Goal: Transaction & Acquisition: Purchase product/service

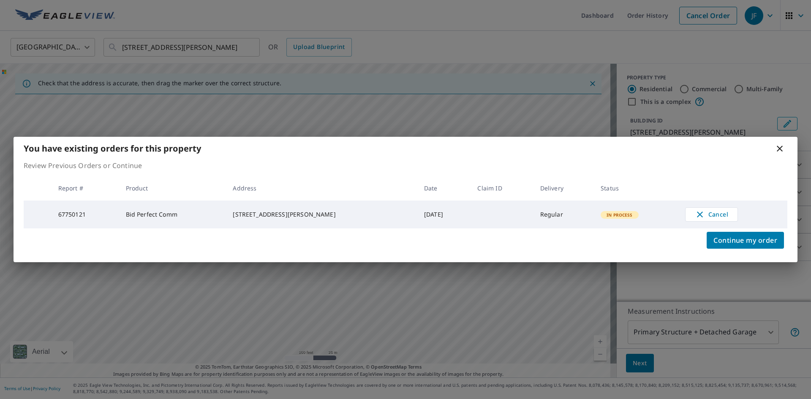
click at [781, 149] on icon at bounding box center [779, 149] width 6 height 6
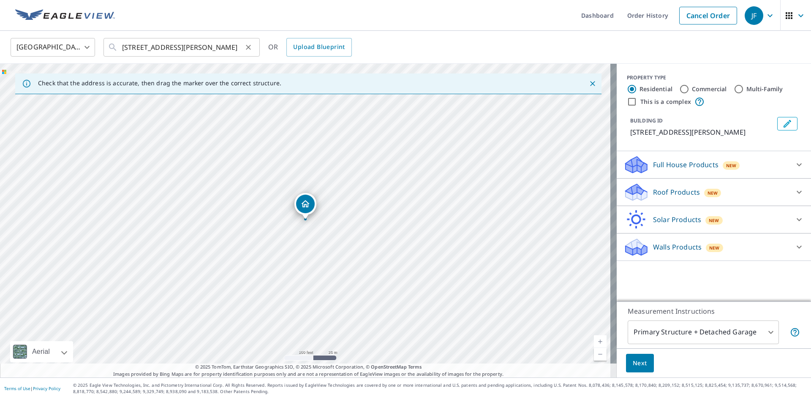
click at [247, 47] on icon "Clear" at bounding box center [248, 47] width 8 height 8
paste input "[STREET_ADDRESS][PERSON_NAME]"
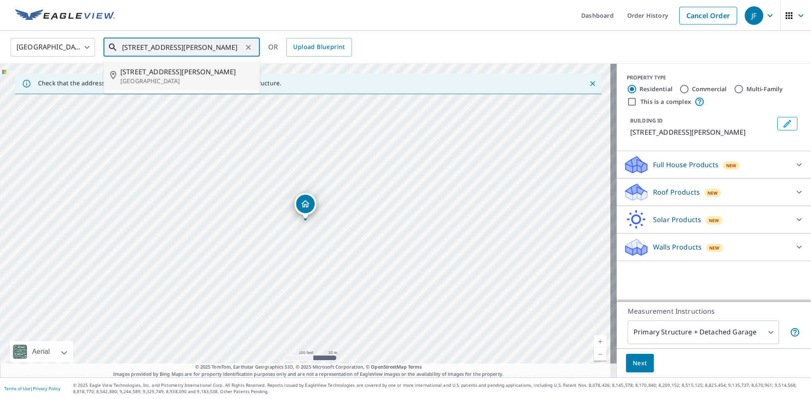
click at [212, 84] on p "[GEOGRAPHIC_DATA]" at bounding box center [186, 81] width 133 height 8
type input "[STREET_ADDRESS][PERSON_NAME]"
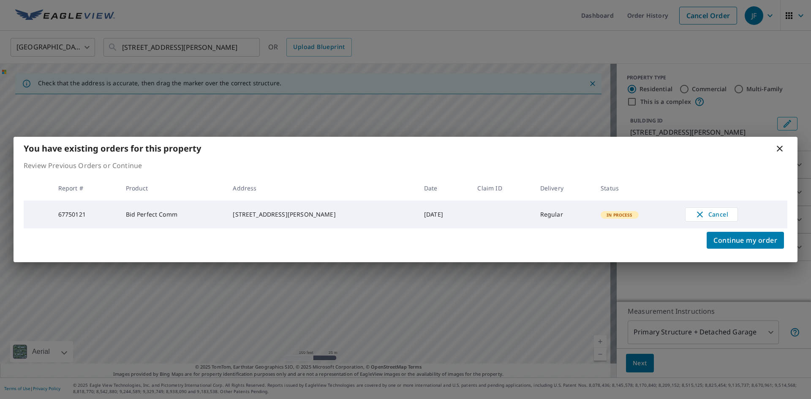
click at [778, 147] on icon at bounding box center [779, 149] width 10 height 10
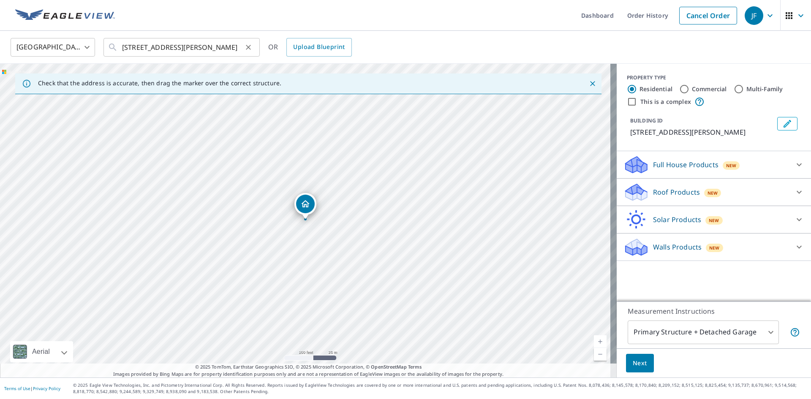
click at [246, 46] on icon "Clear" at bounding box center [248, 47] width 8 height 8
paste input "191 Cricket Dr"
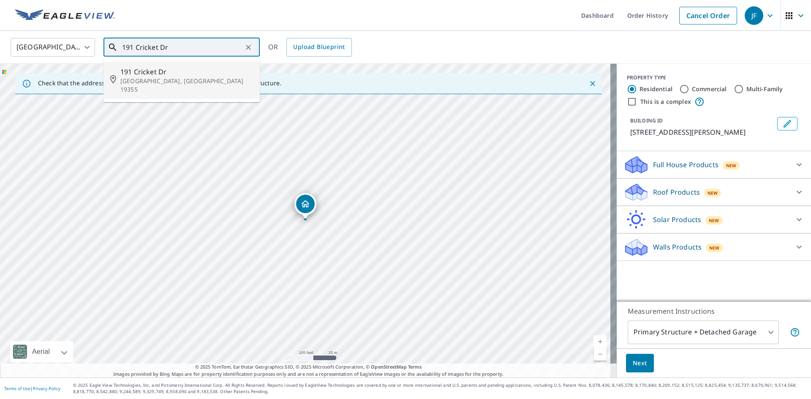
click at [197, 75] on span "191 Cricket Dr" at bounding box center [186, 72] width 133 height 10
type input "191 Cricket Dr Malvern, PA 19355"
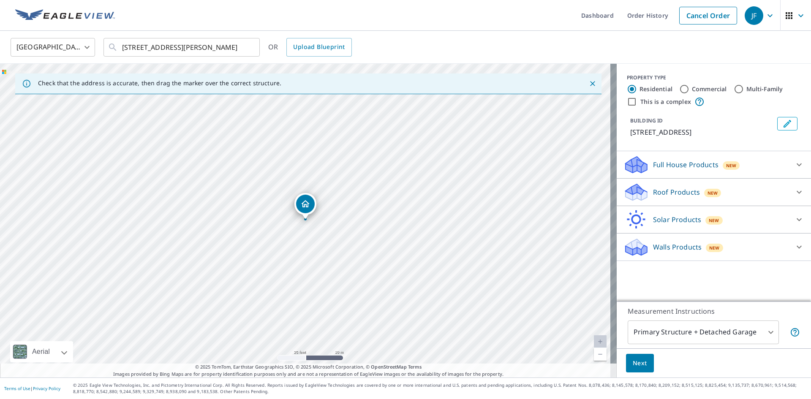
click at [663, 200] on div "Roof Products New" at bounding box center [705, 192] width 165 height 20
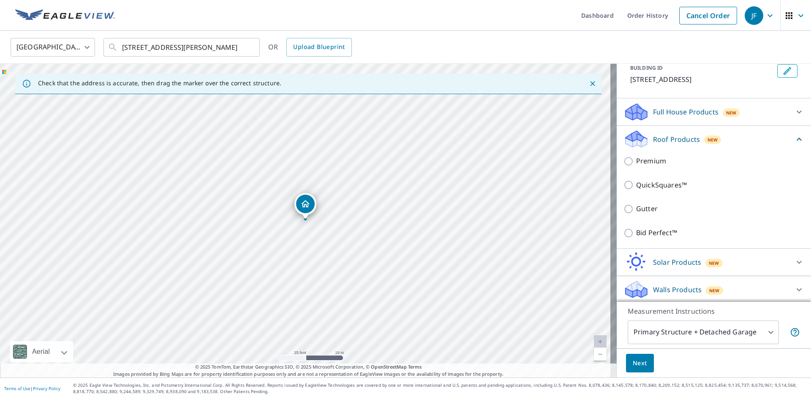
scroll to position [55, 0]
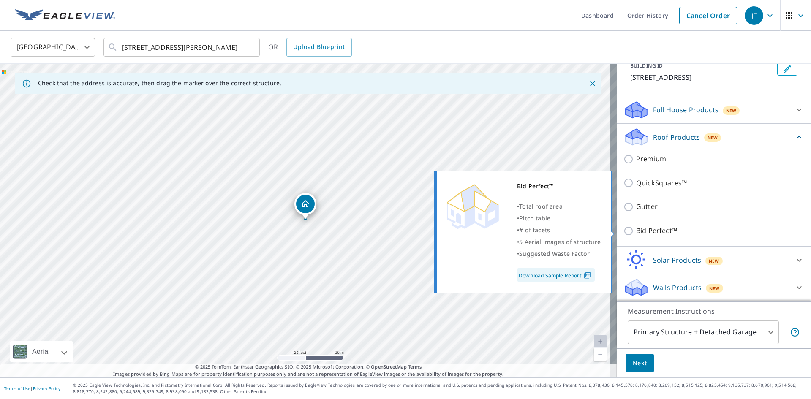
click at [650, 231] on p "Bid Perfect™" at bounding box center [656, 230] width 41 height 11
click at [636, 231] on input "Bid Perfect™" at bounding box center [629, 231] width 13 height 10
checkbox input "true"
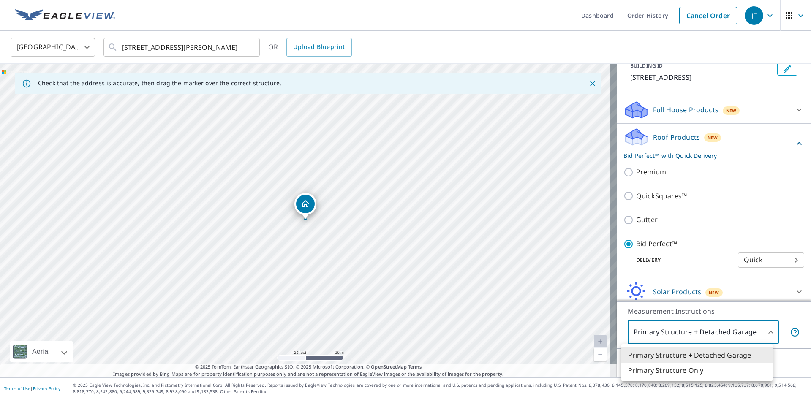
click at [665, 333] on body "JF JF Dashboard Order History Cancel Order JF United States US ​ 191 Cricket Dr…" at bounding box center [405, 199] width 811 height 399
click at [671, 371] on li "Primary Structure Only" at bounding box center [696, 370] width 151 height 15
type input "2"
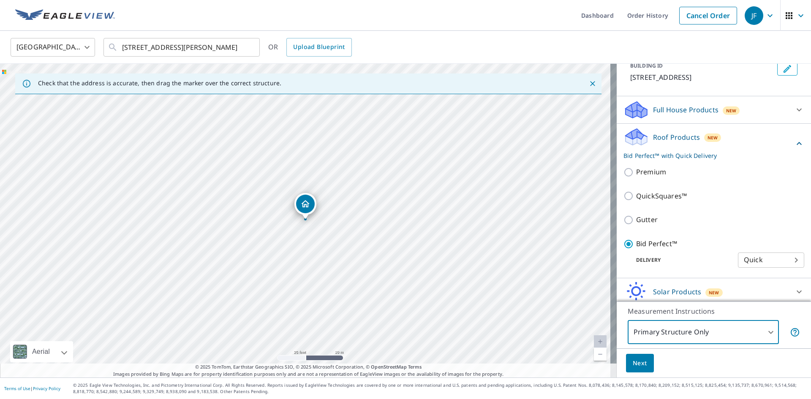
click at [633, 366] on span "Next" at bounding box center [639, 363] width 14 height 11
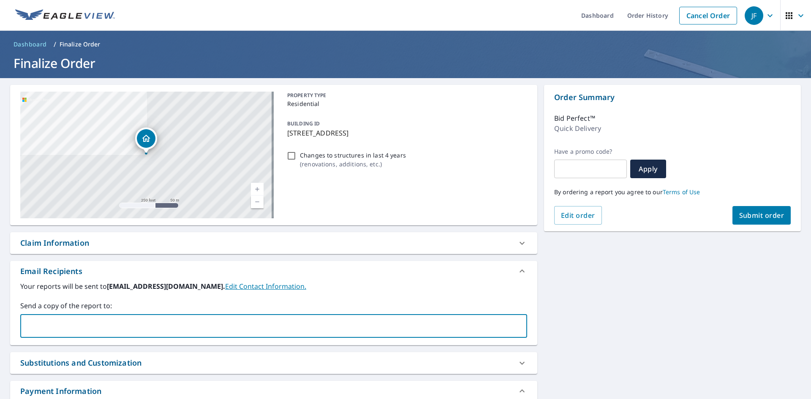
paste input "dowilson@greenstarexteriors.com"
type input "dowilson@greenstarexteriors.com"
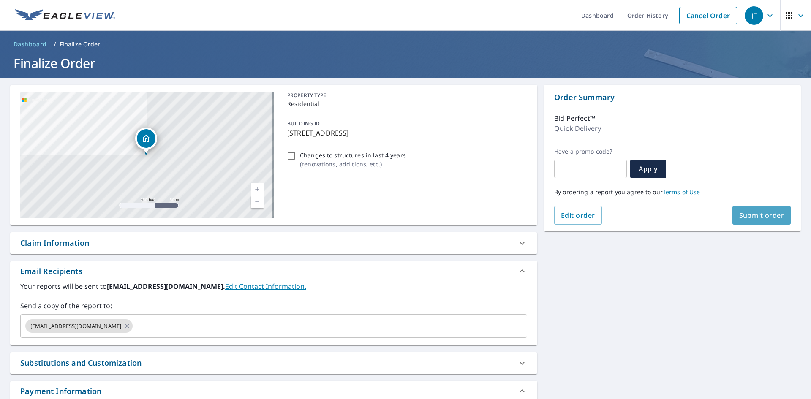
click at [761, 213] on span "Submit order" at bounding box center [761, 215] width 45 height 9
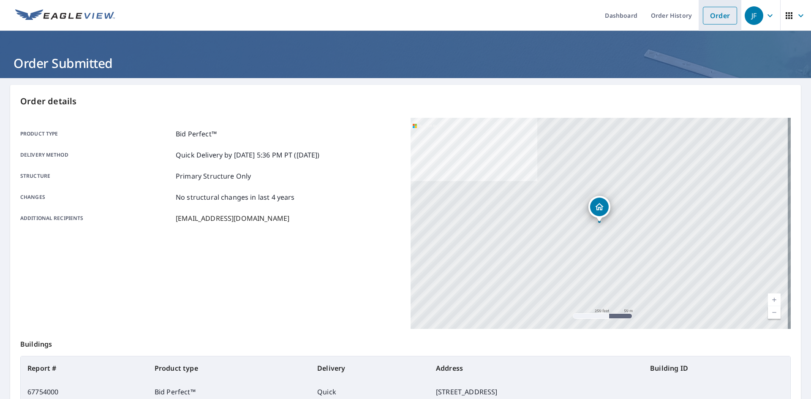
drag, startPoint x: 718, startPoint y: 17, endPoint x: 700, endPoint y: 18, distance: 17.3
click at [717, 17] on link "Order" at bounding box center [719, 16] width 34 height 18
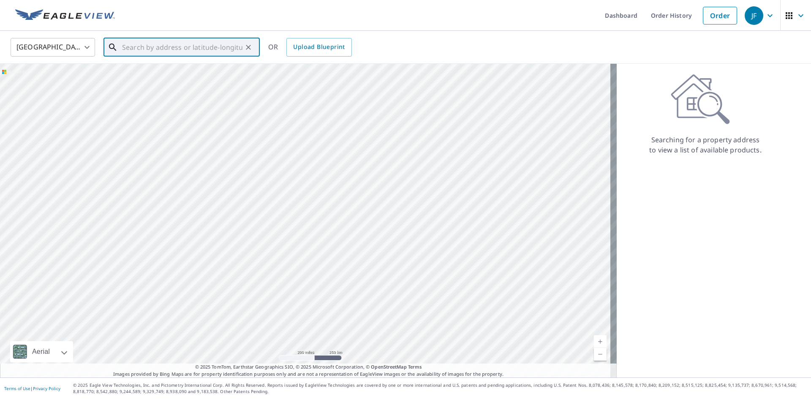
paste input "23 New Pond Ln"
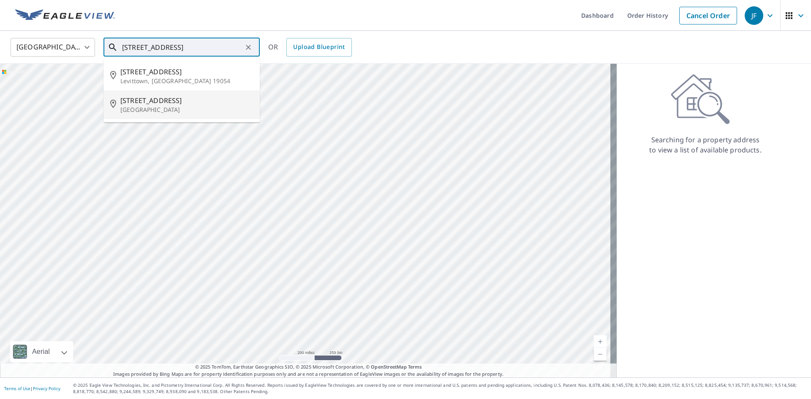
click at [192, 107] on p "Willingboro, NJ 08046" at bounding box center [186, 110] width 133 height 8
type input "23 New Pond Ln Willingboro, NJ 08046"
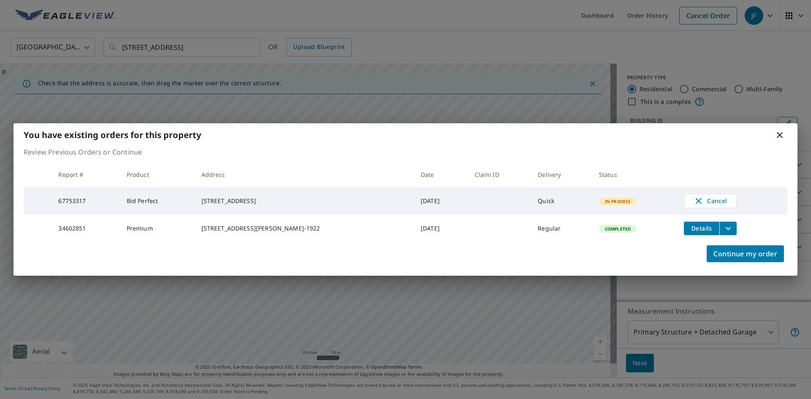
click at [780, 133] on icon at bounding box center [779, 135] width 10 height 10
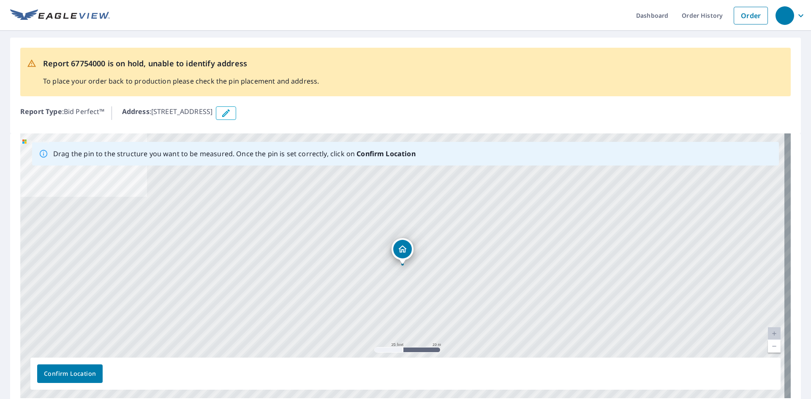
scroll to position [38, 0]
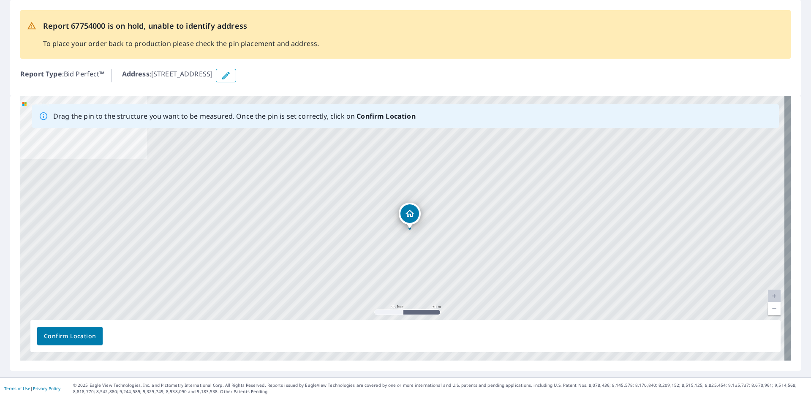
drag, startPoint x: 403, startPoint y: 211, endPoint x: 411, endPoint y: 213, distance: 8.2
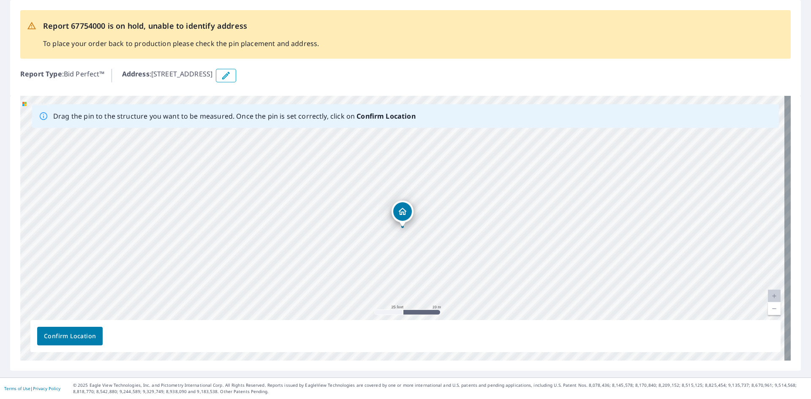
click at [61, 332] on span "Confirm Location" at bounding box center [70, 336] width 52 height 11
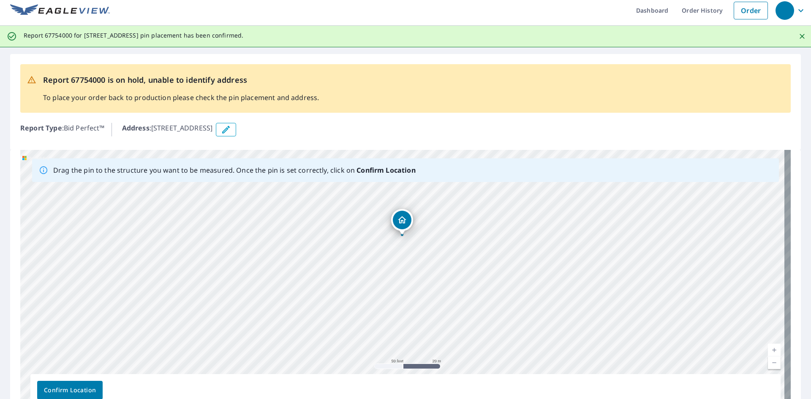
scroll to position [0, 0]
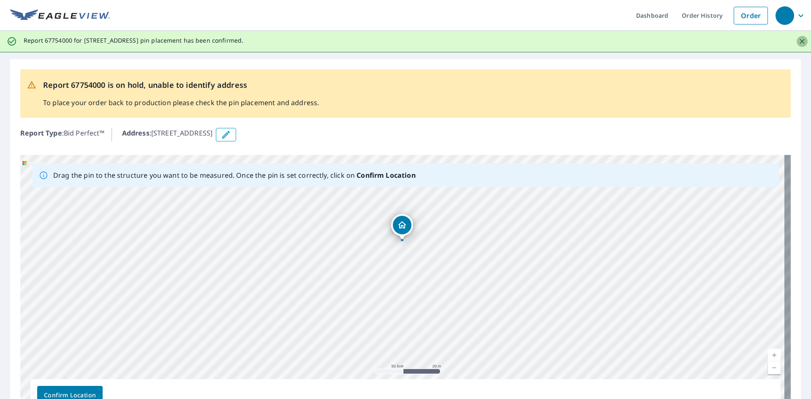
click at [799, 41] on icon "Close" at bounding box center [801, 41] width 5 height 5
